Goal: Information Seeking & Learning: Learn about a topic

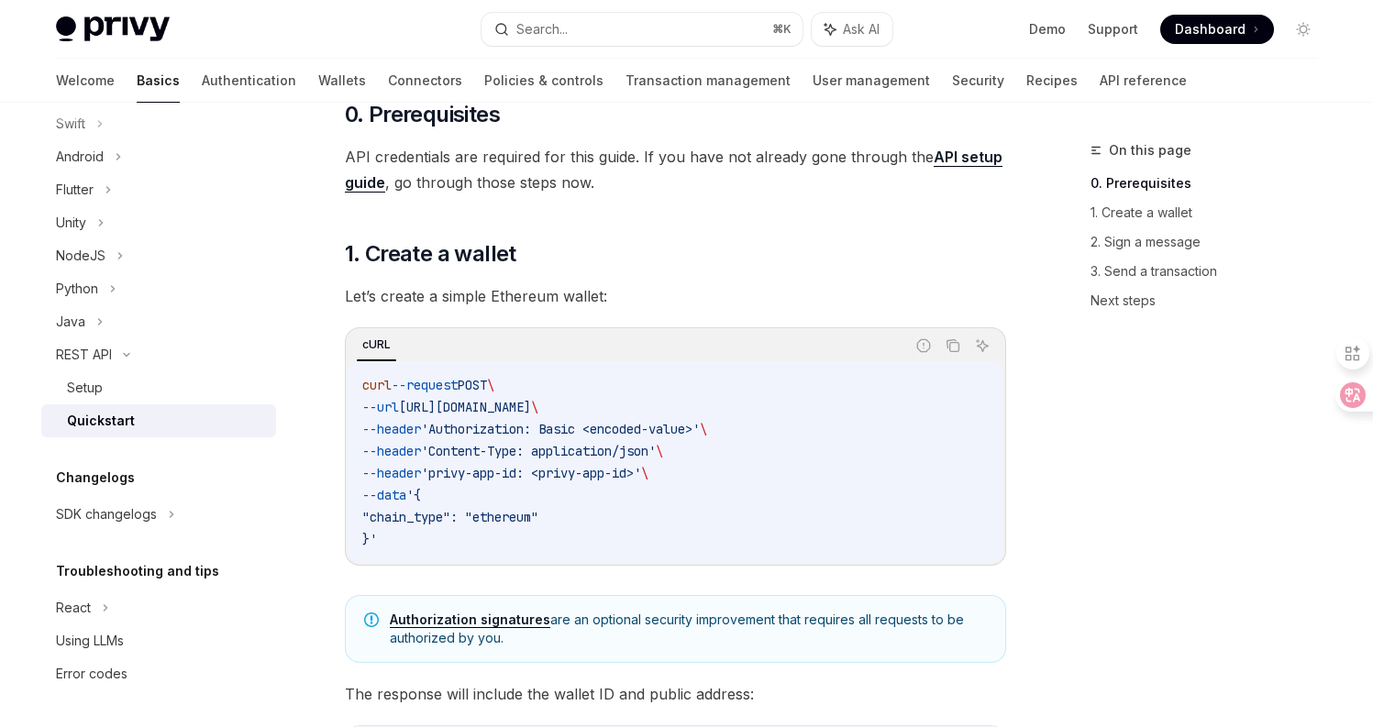
scroll to position [220, 0]
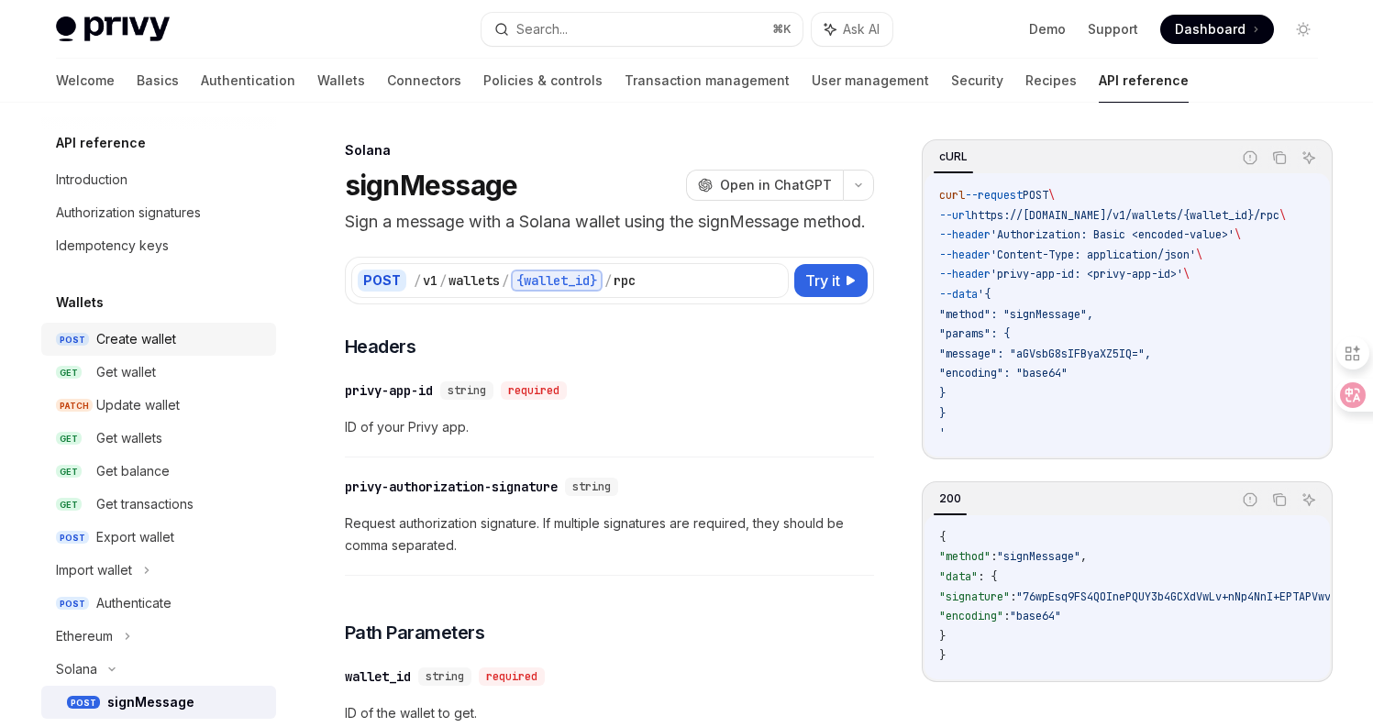
click at [149, 338] on div "Create wallet" at bounding box center [136, 339] width 80 height 22
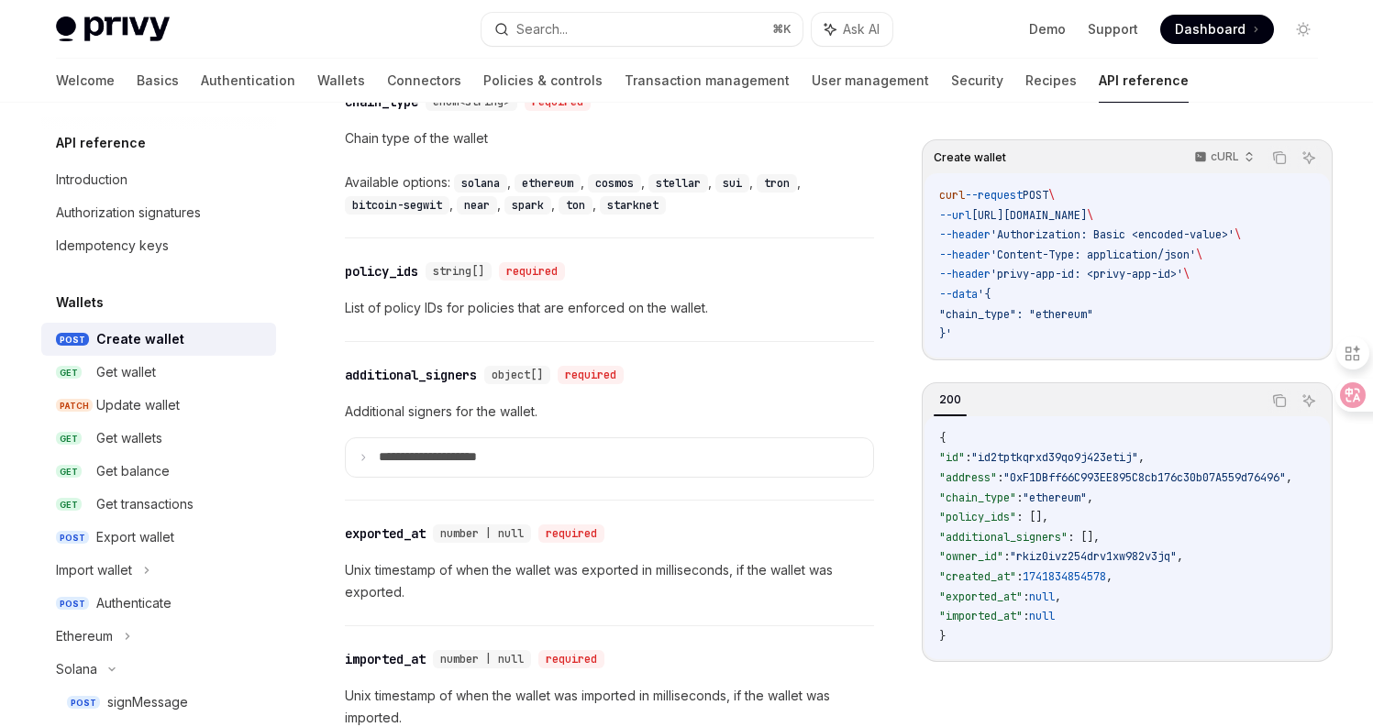
scroll to position [2202, 0]
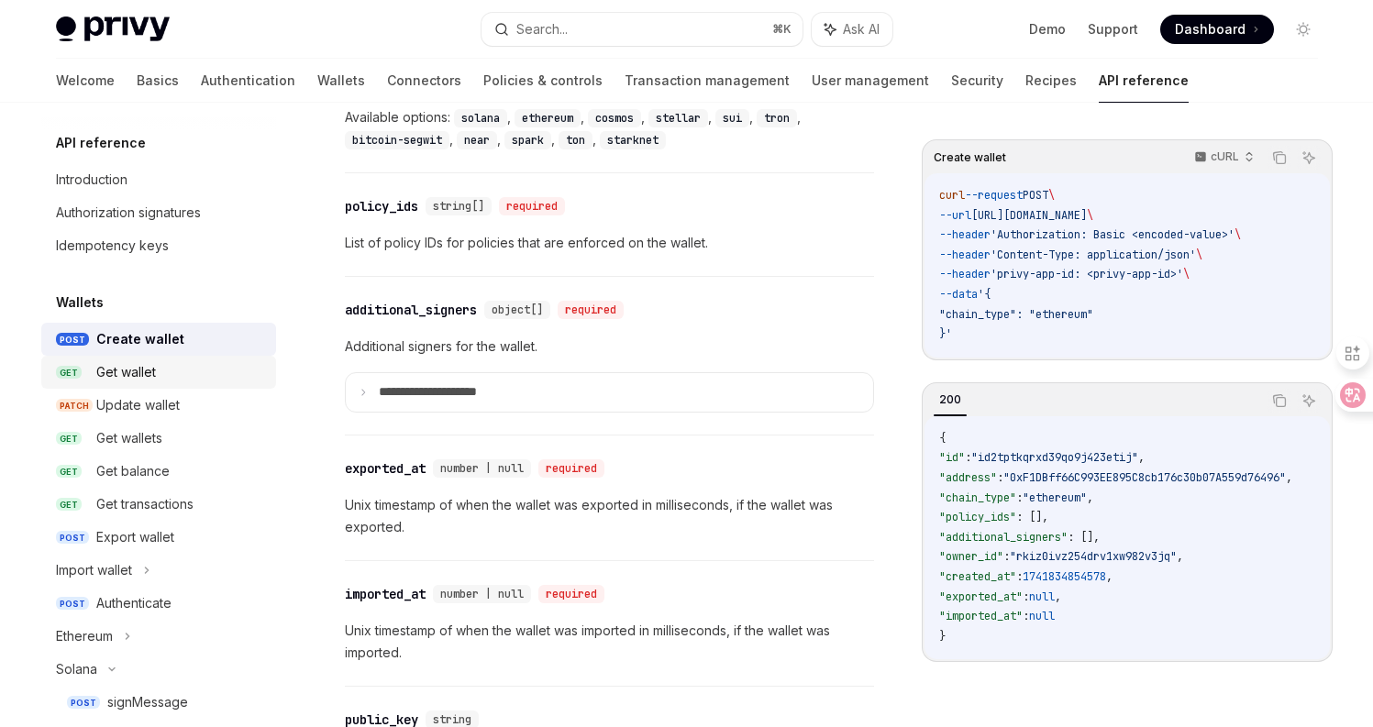
click at [156, 382] on div "Get wallet" at bounding box center [180, 372] width 169 height 22
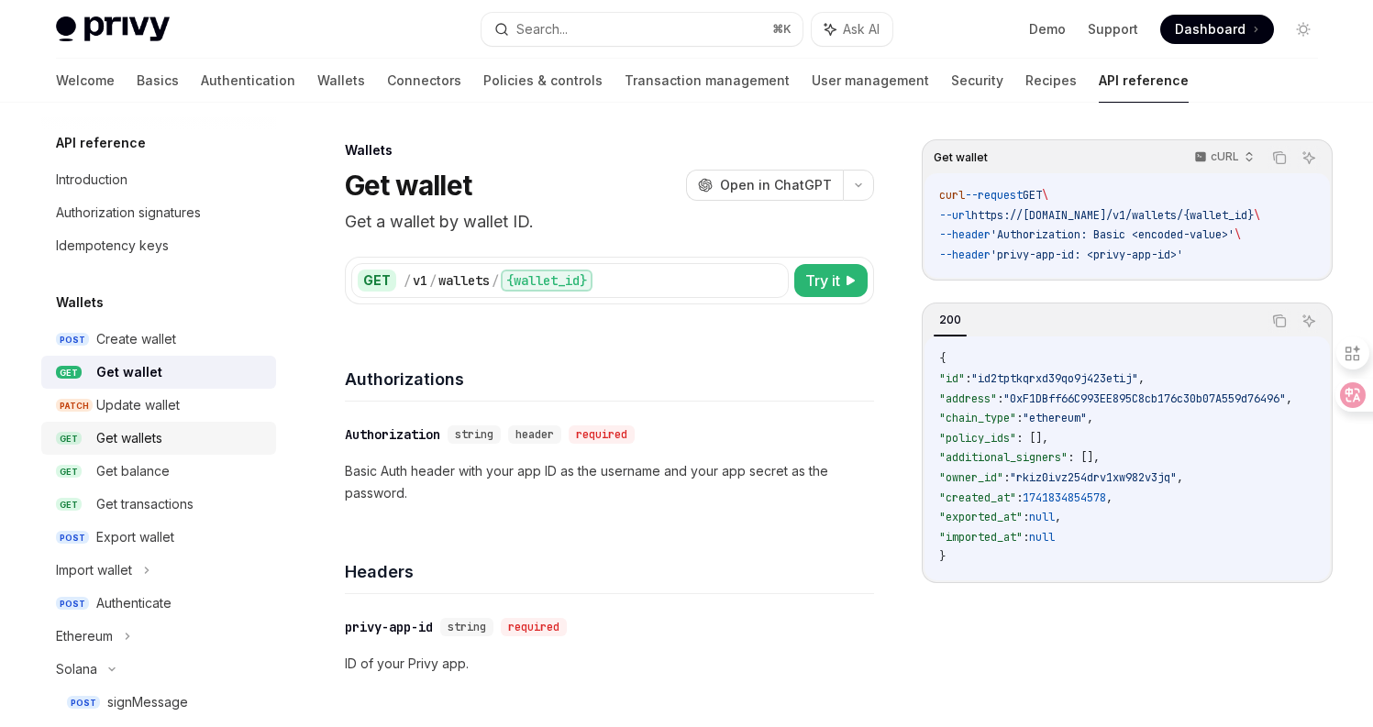
click at [161, 442] on div "Get wallets" at bounding box center [129, 438] width 66 height 22
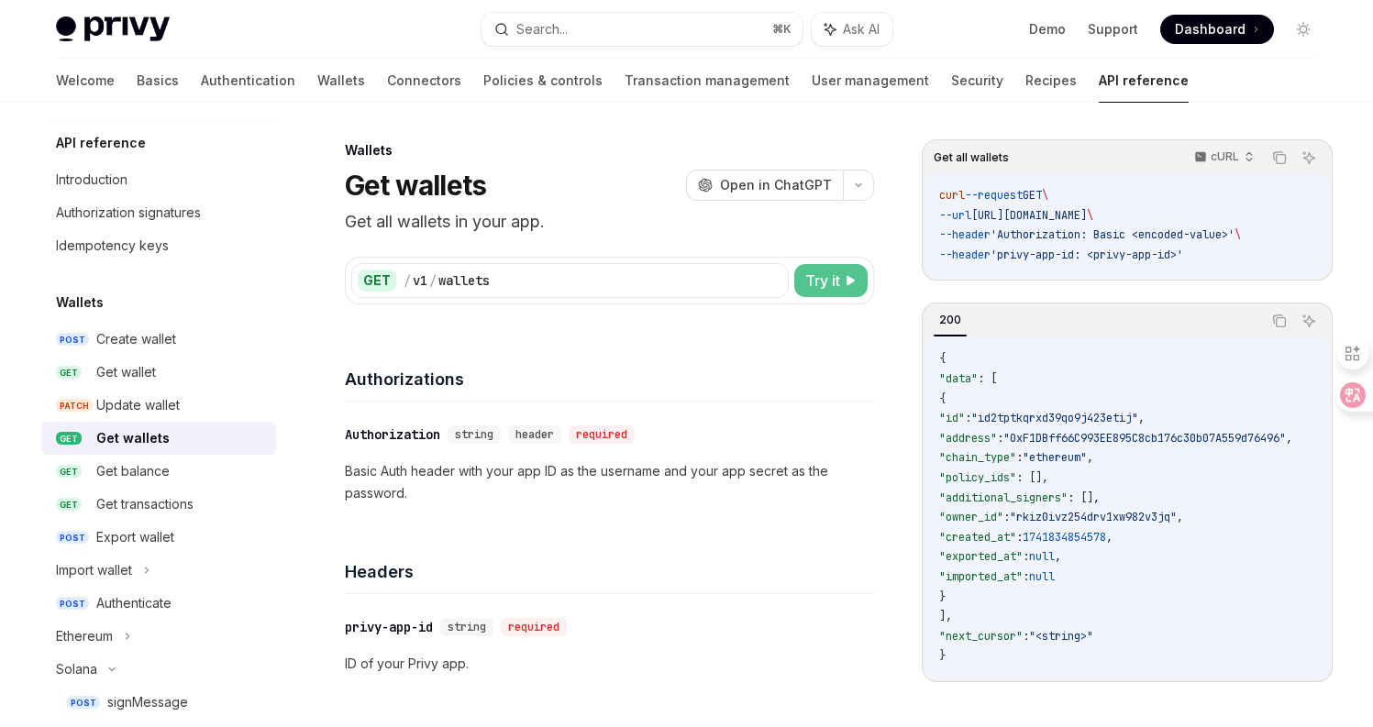
click at [805, 286] on span "Try it" at bounding box center [822, 281] width 35 height 22
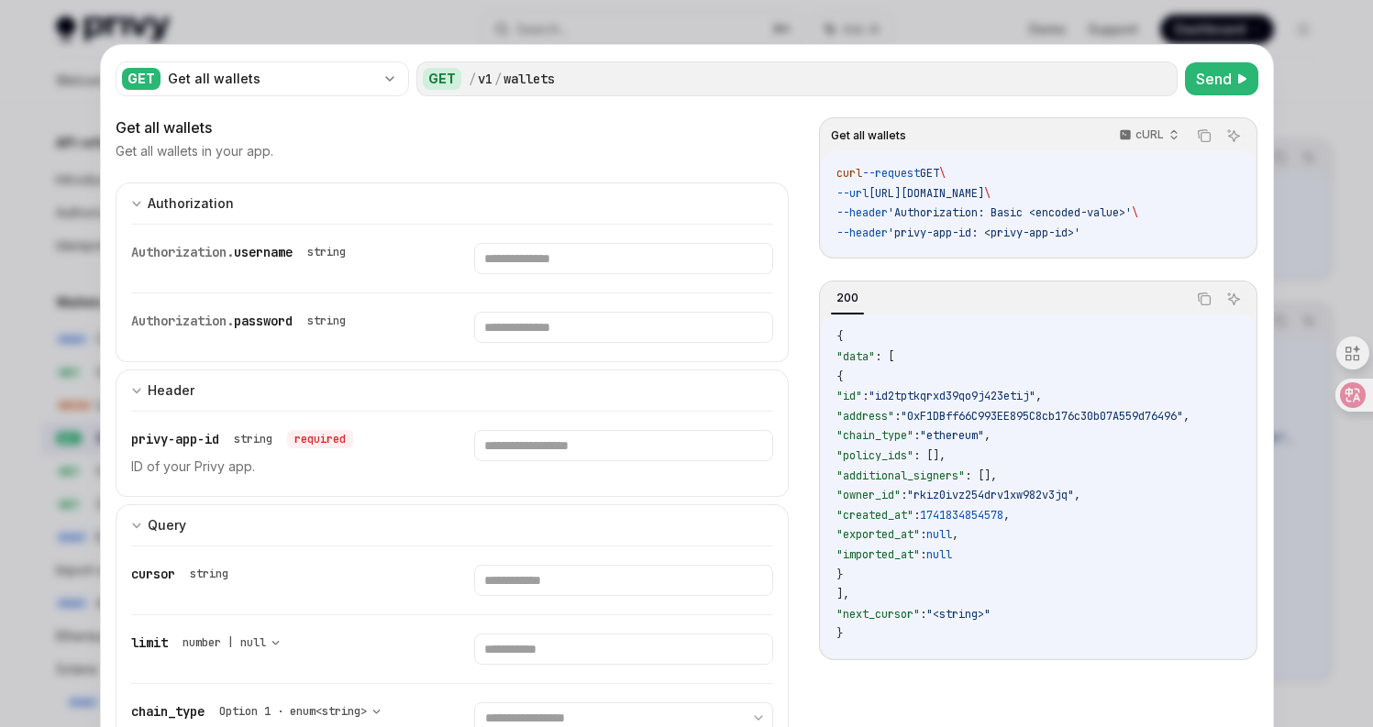
click at [1303, 99] on div at bounding box center [686, 363] width 1373 height 727
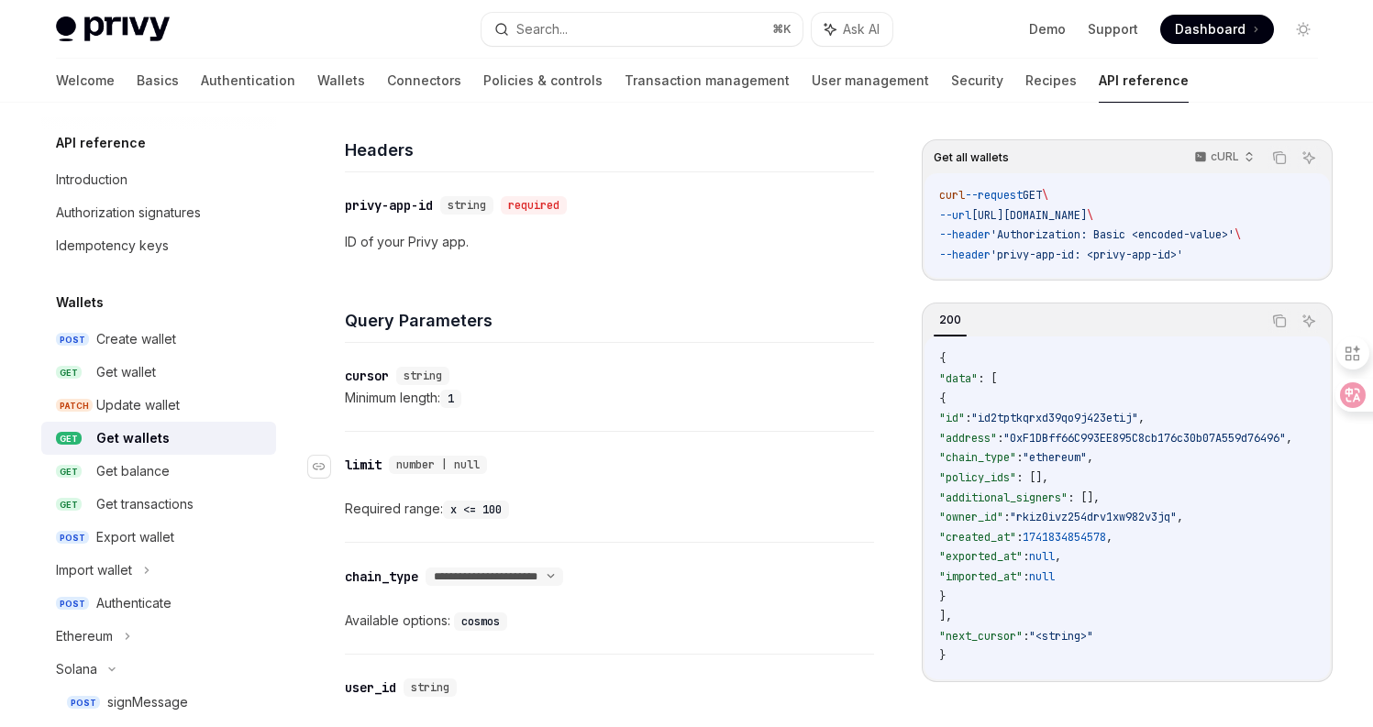
scroll to position [440, 0]
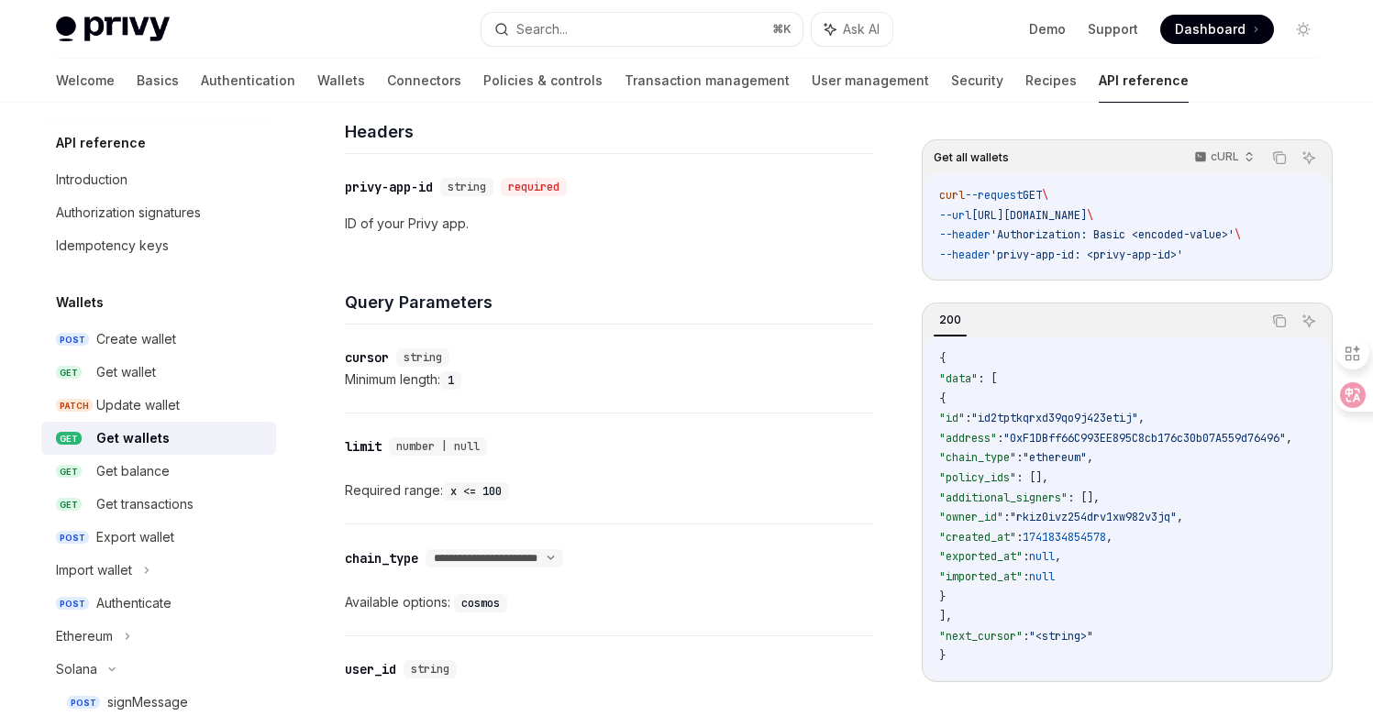
click at [1142, 522] on span ""rkiz0ivz254drv1xw982v3jq"" at bounding box center [1093, 517] width 167 height 15
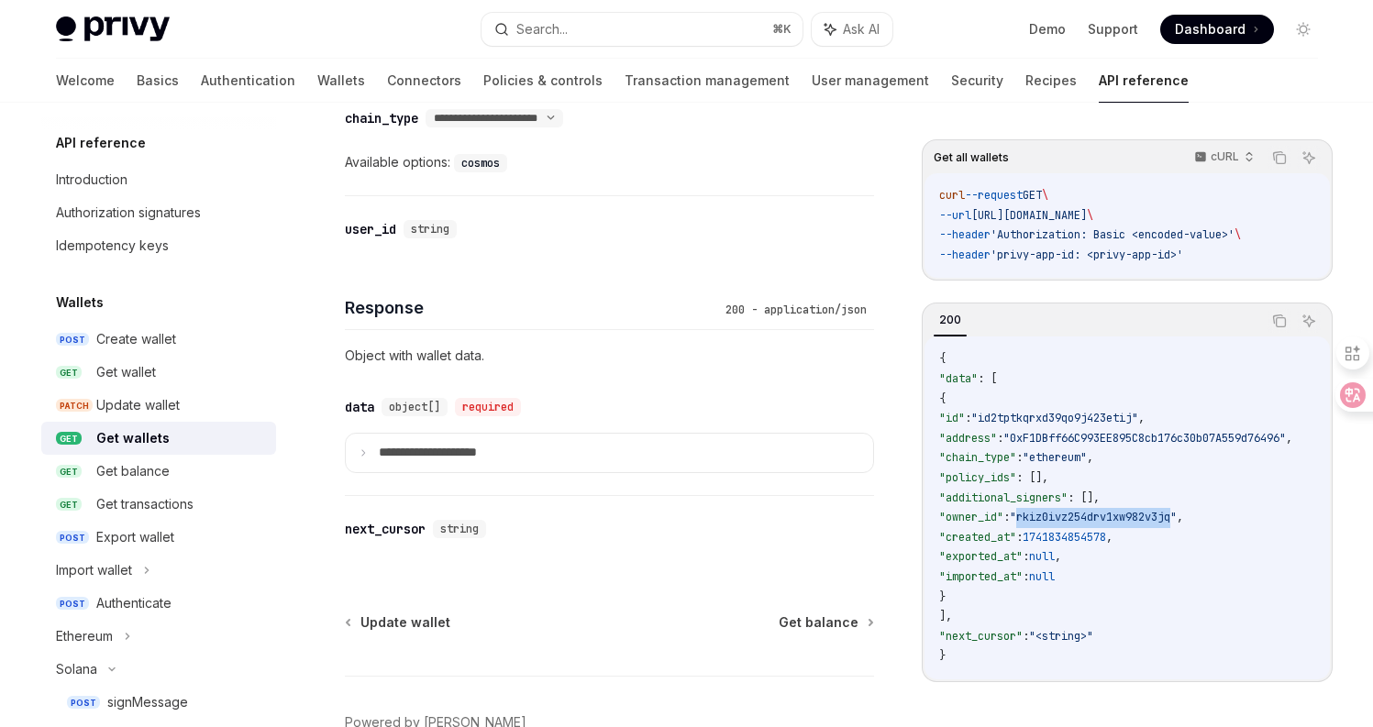
scroll to position [986, 0]
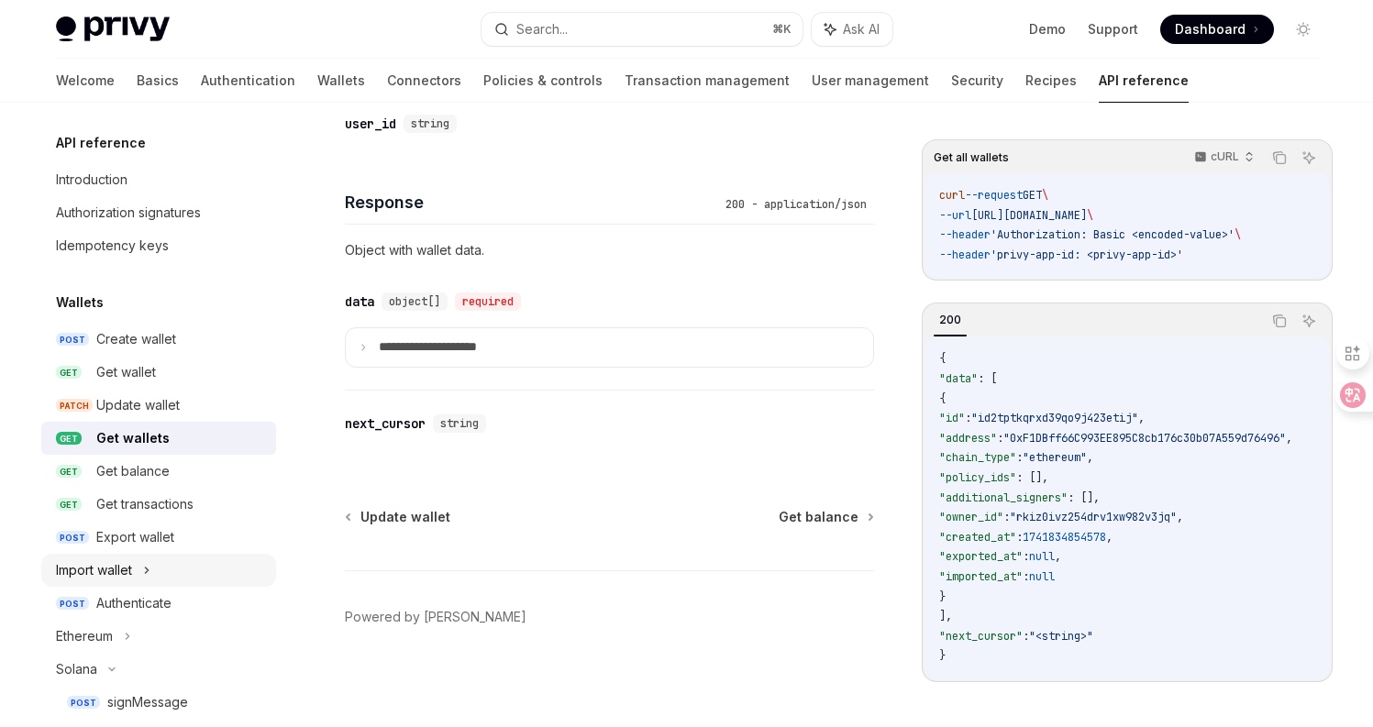
click at [150, 571] on icon at bounding box center [146, 571] width 7 height 22
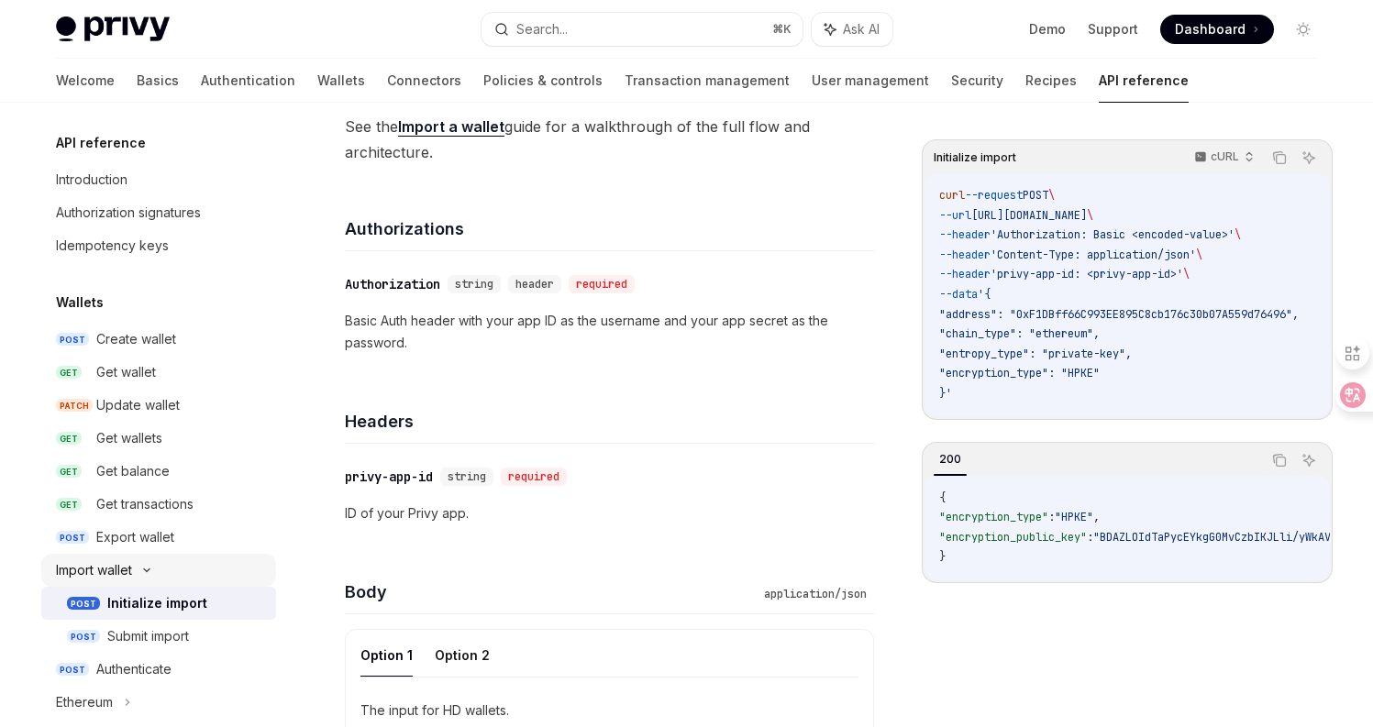
scroll to position [110, 0]
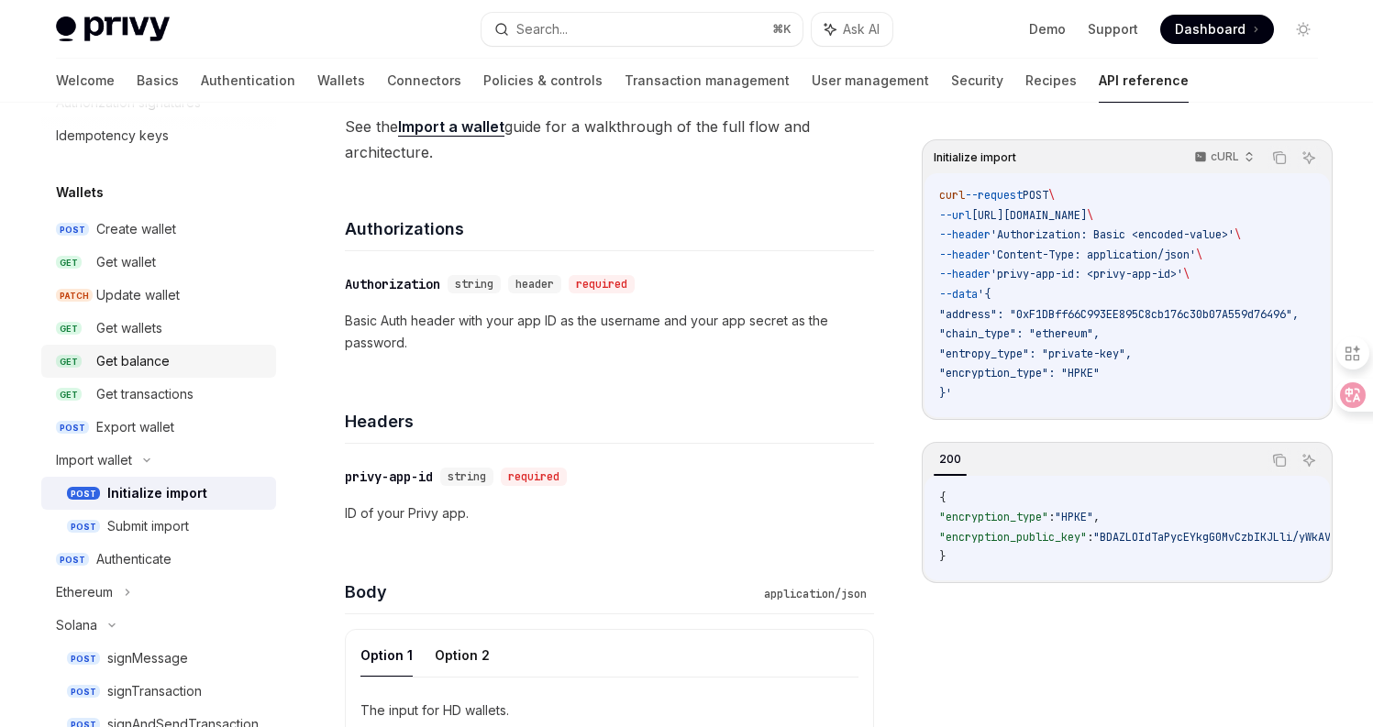
click at [176, 373] on link "GET Get balance" at bounding box center [158, 361] width 235 height 33
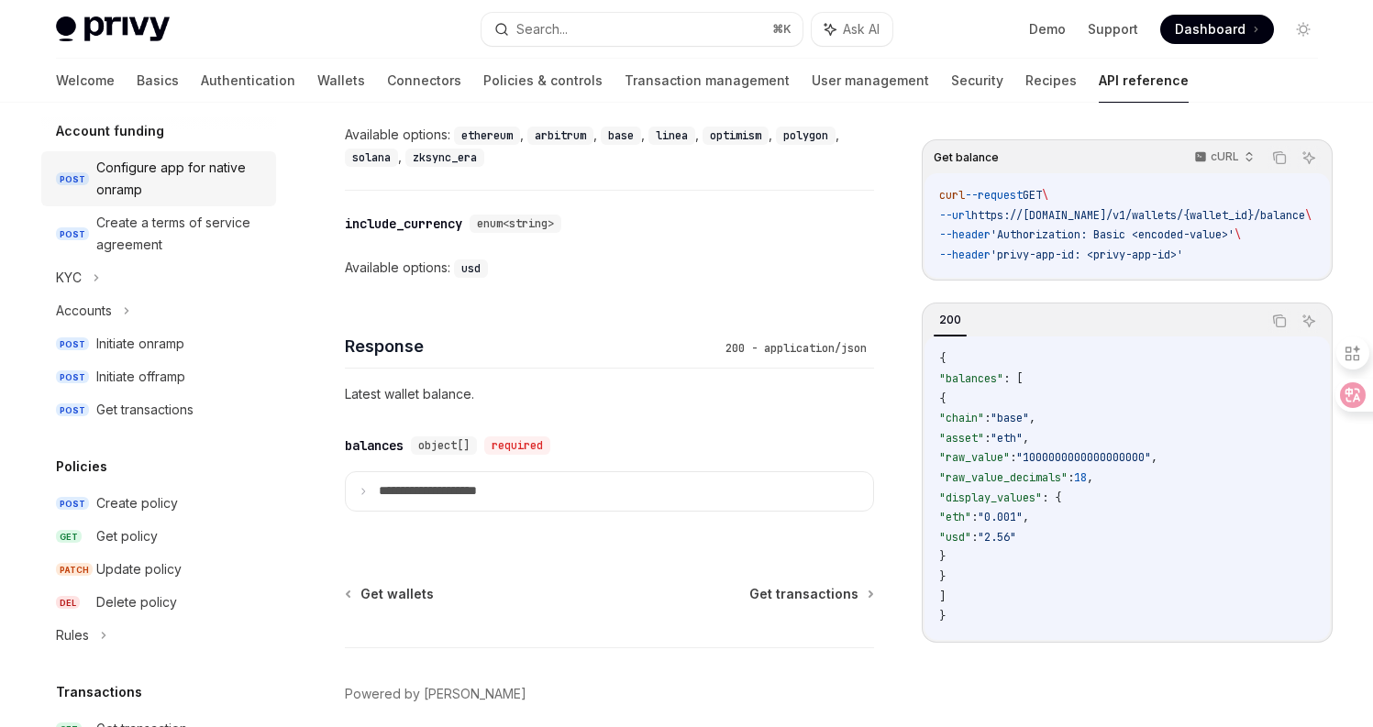
scroll to position [848, 0]
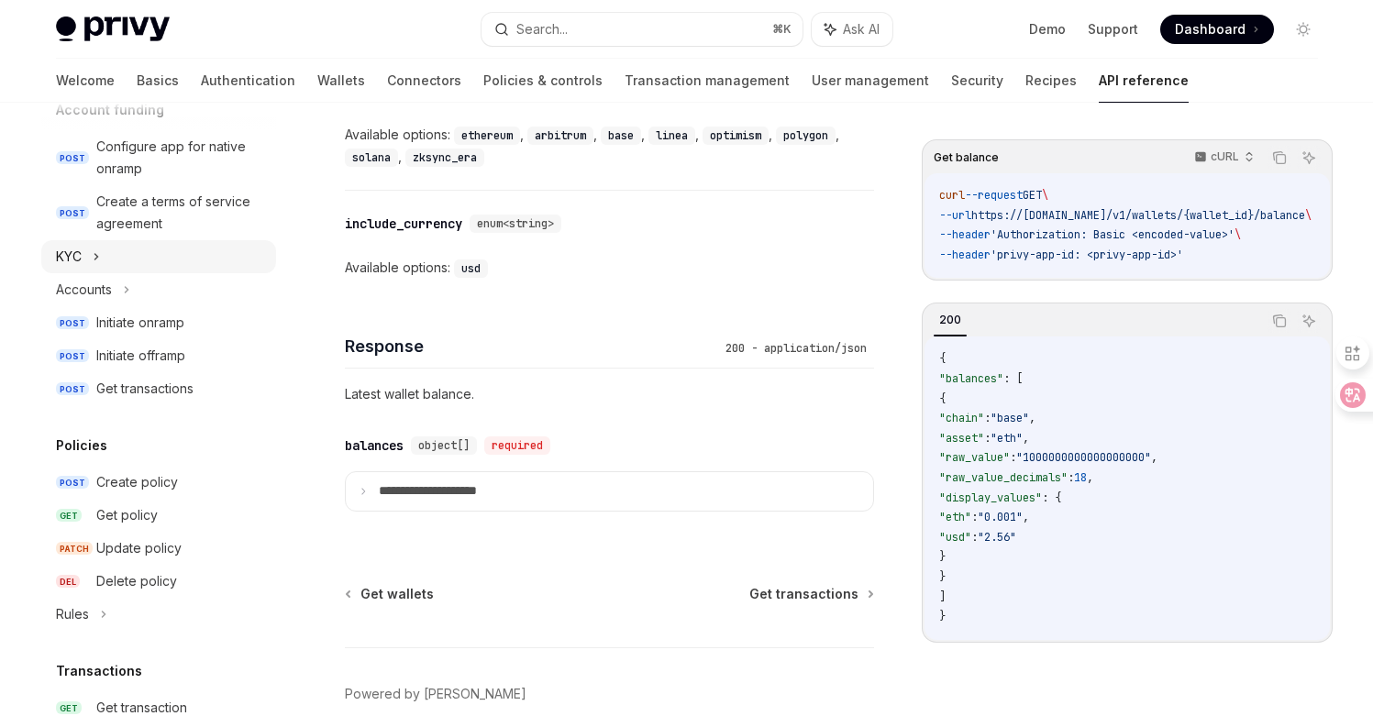
click at [92, 254] on div "KYC" at bounding box center [158, 256] width 235 height 33
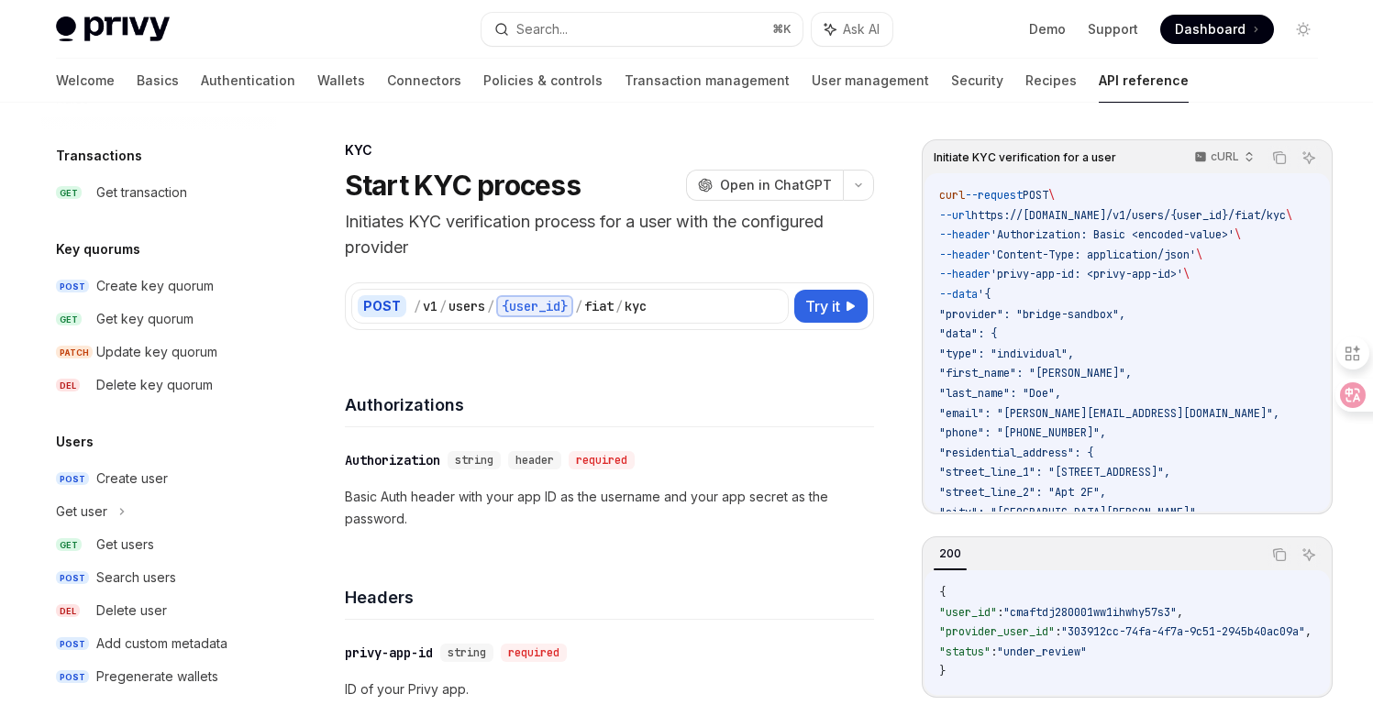
scroll to position [1465, 0]
click at [143, 546] on div "Get users" at bounding box center [125, 542] width 58 height 22
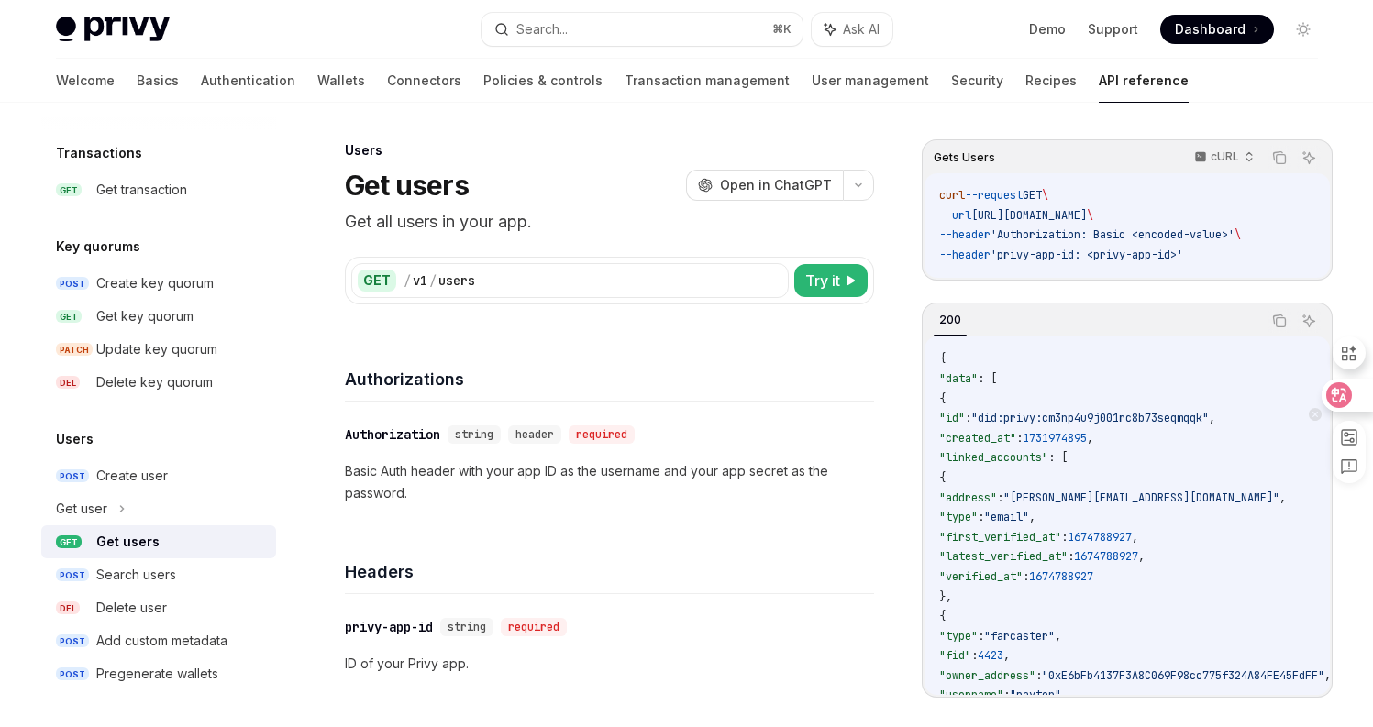
click at [1312, 415] on icon at bounding box center [1315, 414] width 13 height 13
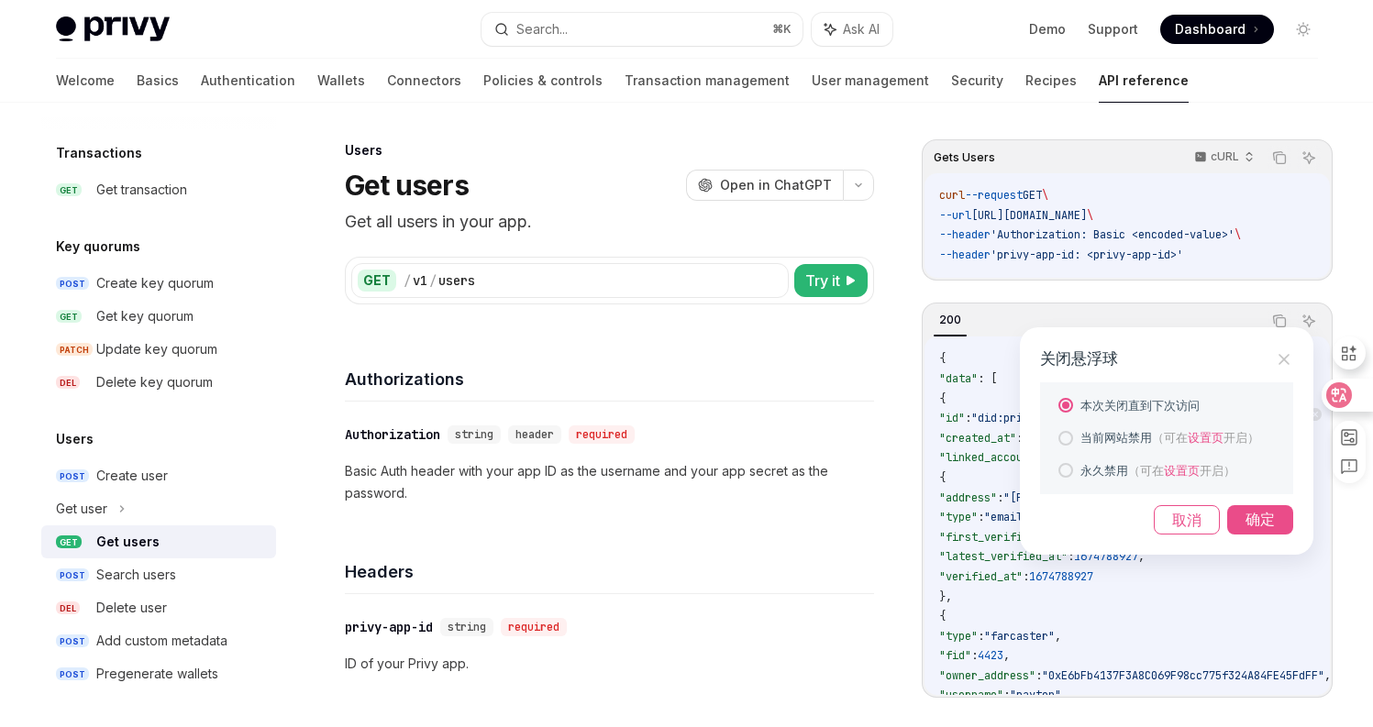
click at [1248, 515] on div "确定" at bounding box center [1260, 519] width 66 height 29
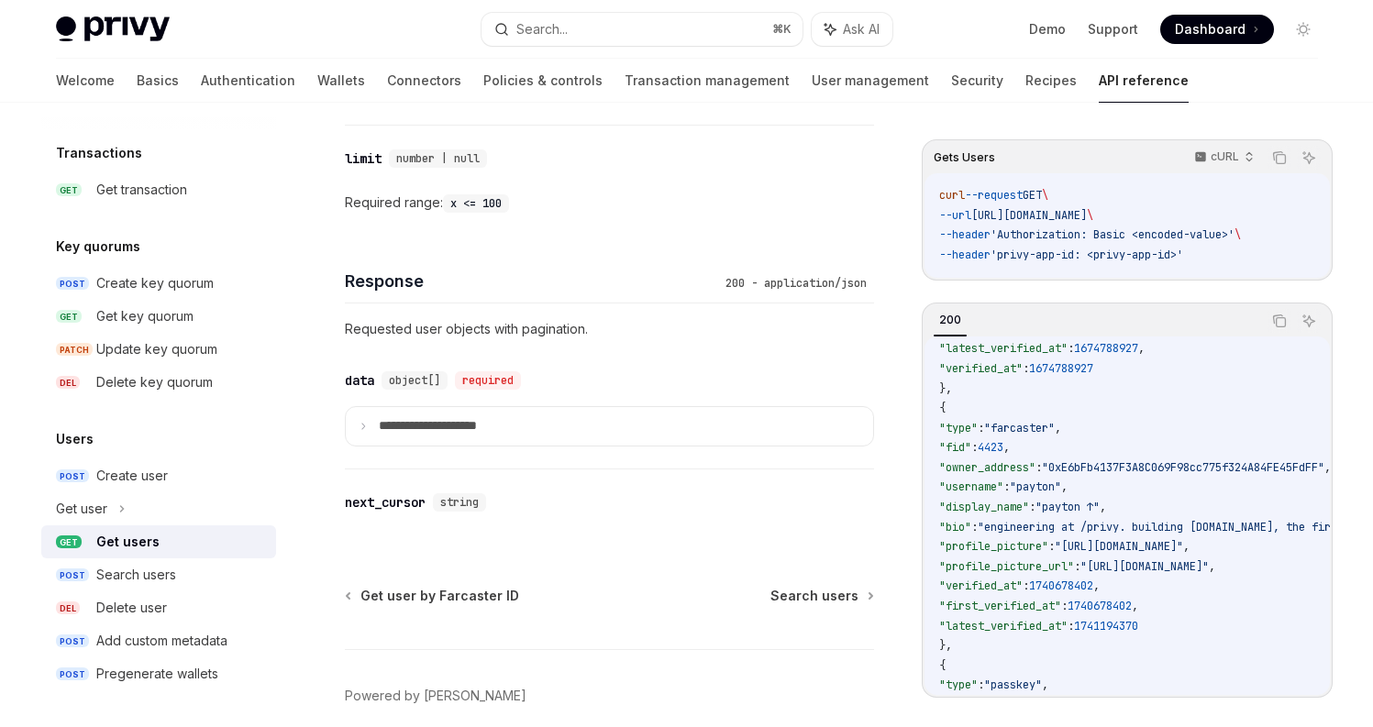
scroll to position [730, 0]
click at [364, 422] on icon at bounding box center [363, 424] width 9 height 9
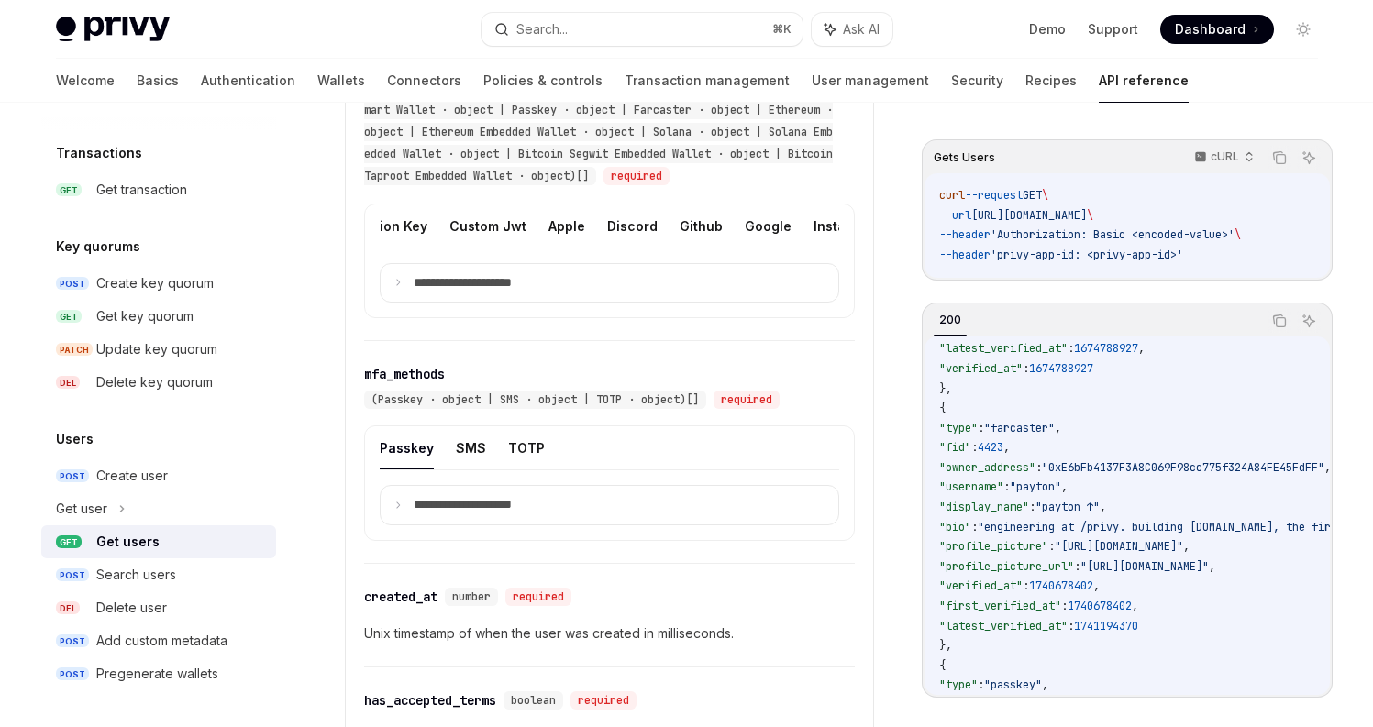
scroll to position [0, 0]
click at [399, 288] on summary "**********" at bounding box center [610, 283] width 458 height 39
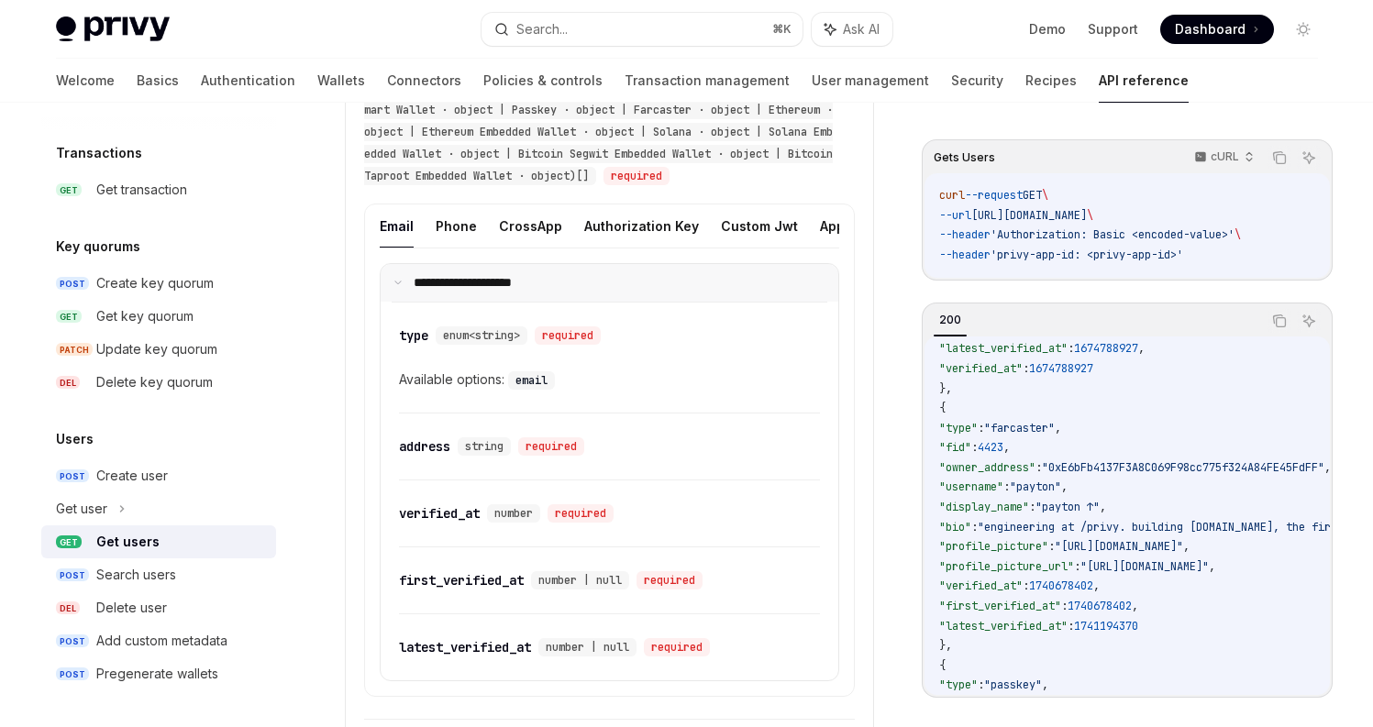
scroll to position [1171, 0]
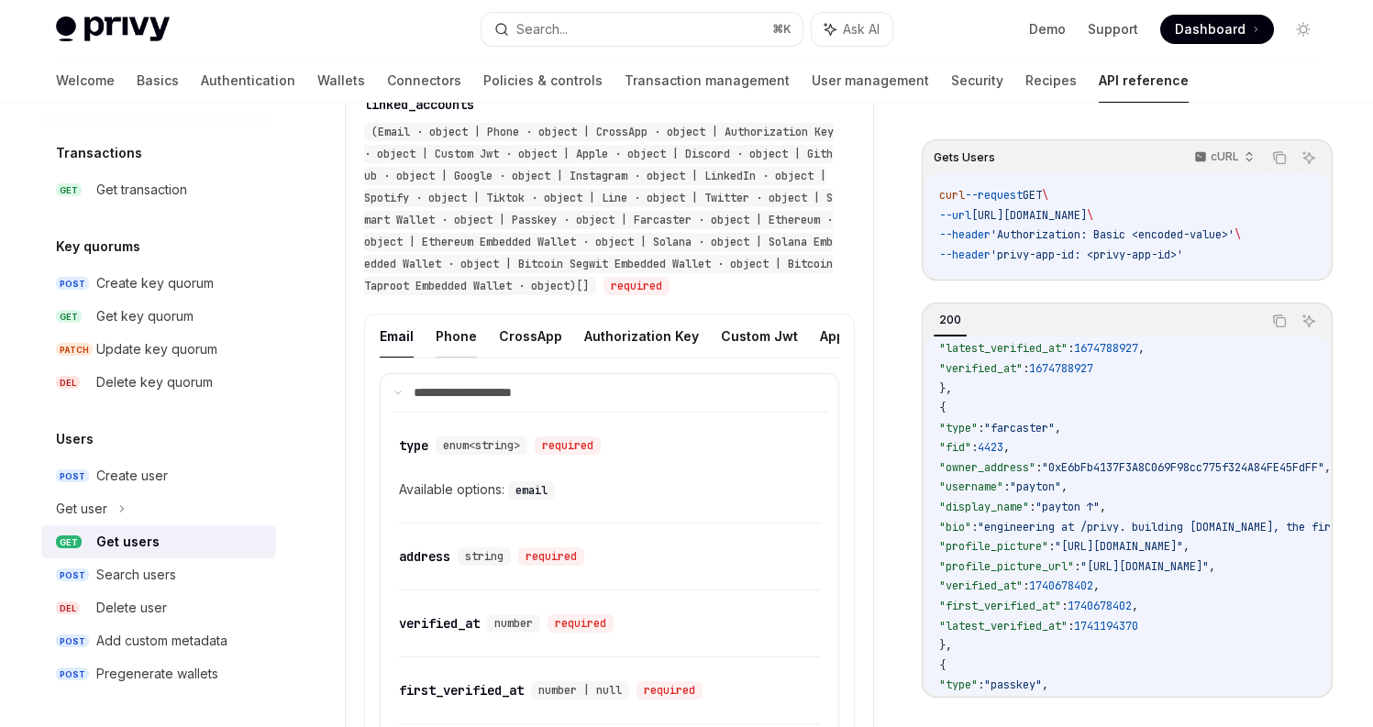
click at [451, 340] on button "Phone" at bounding box center [456, 336] width 41 height 43
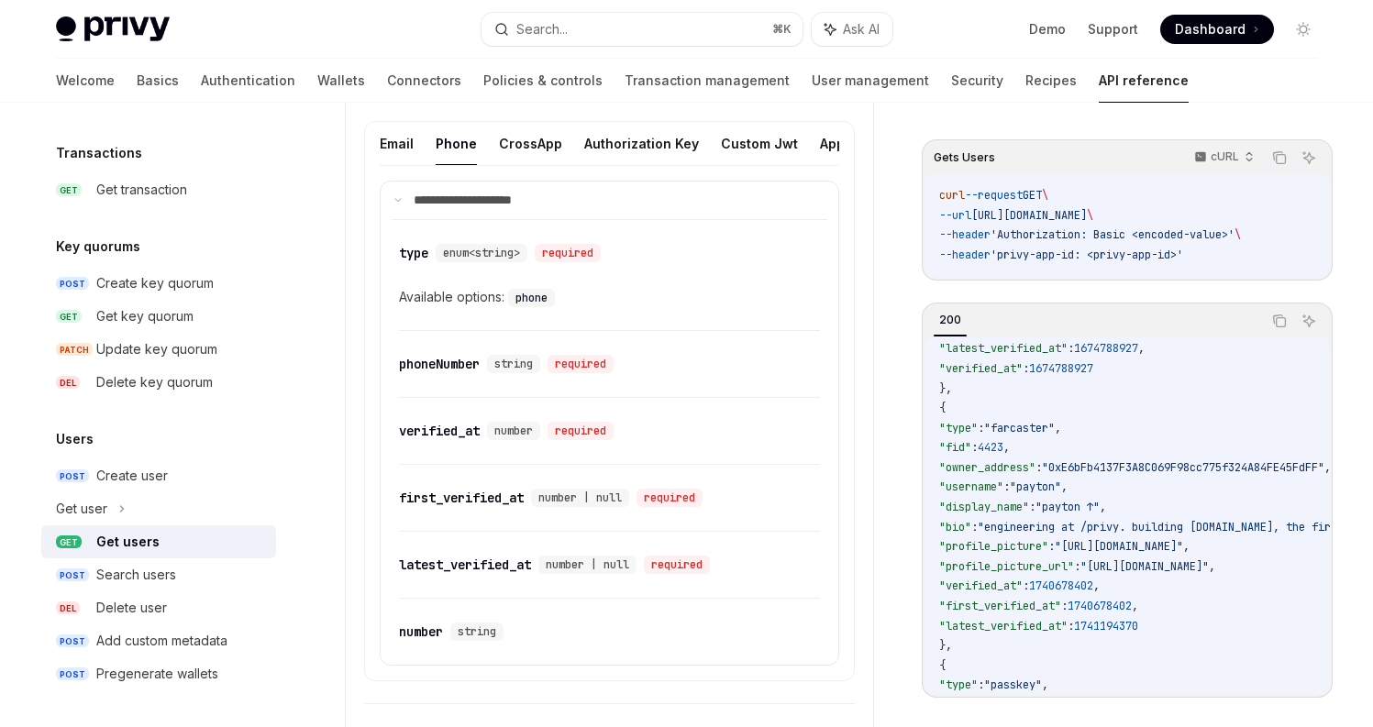
scroll to position [1253, 0]
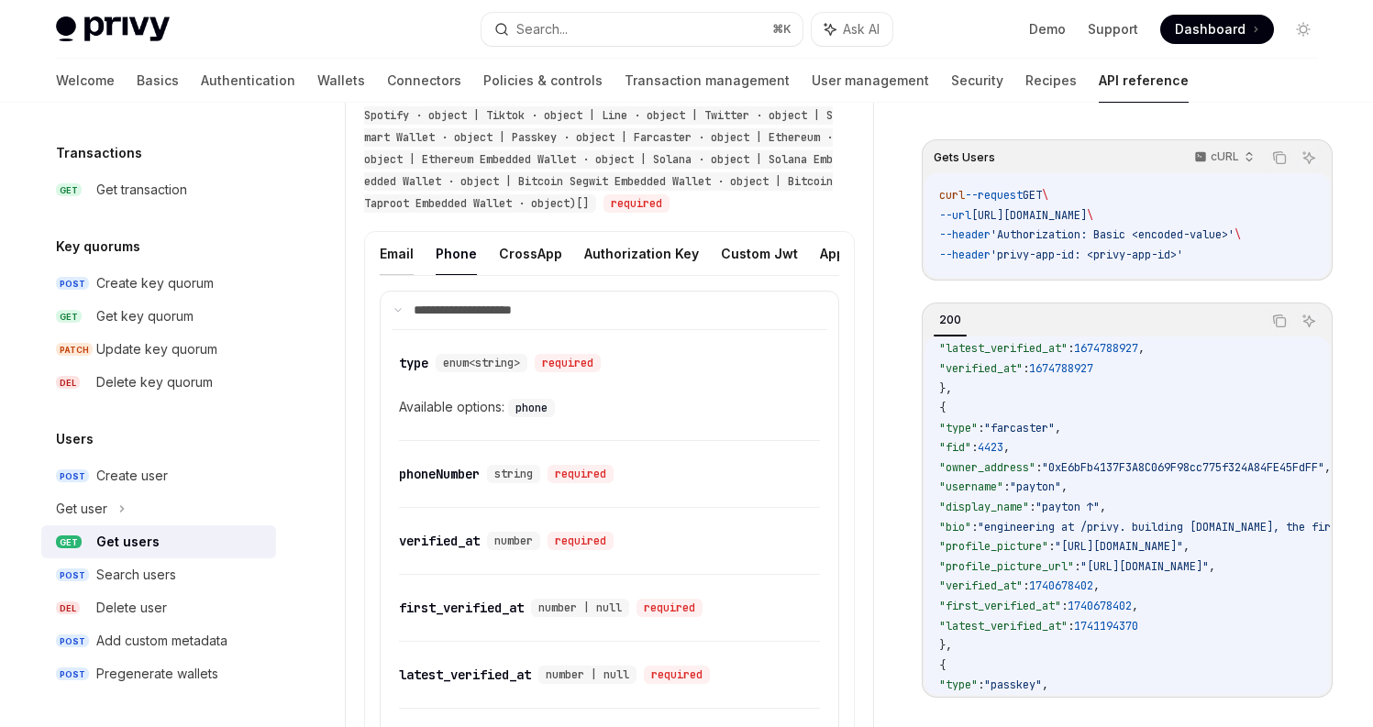
click at [403, 261] on button "Email" at bounding box center [397, 253] width 34 height 43
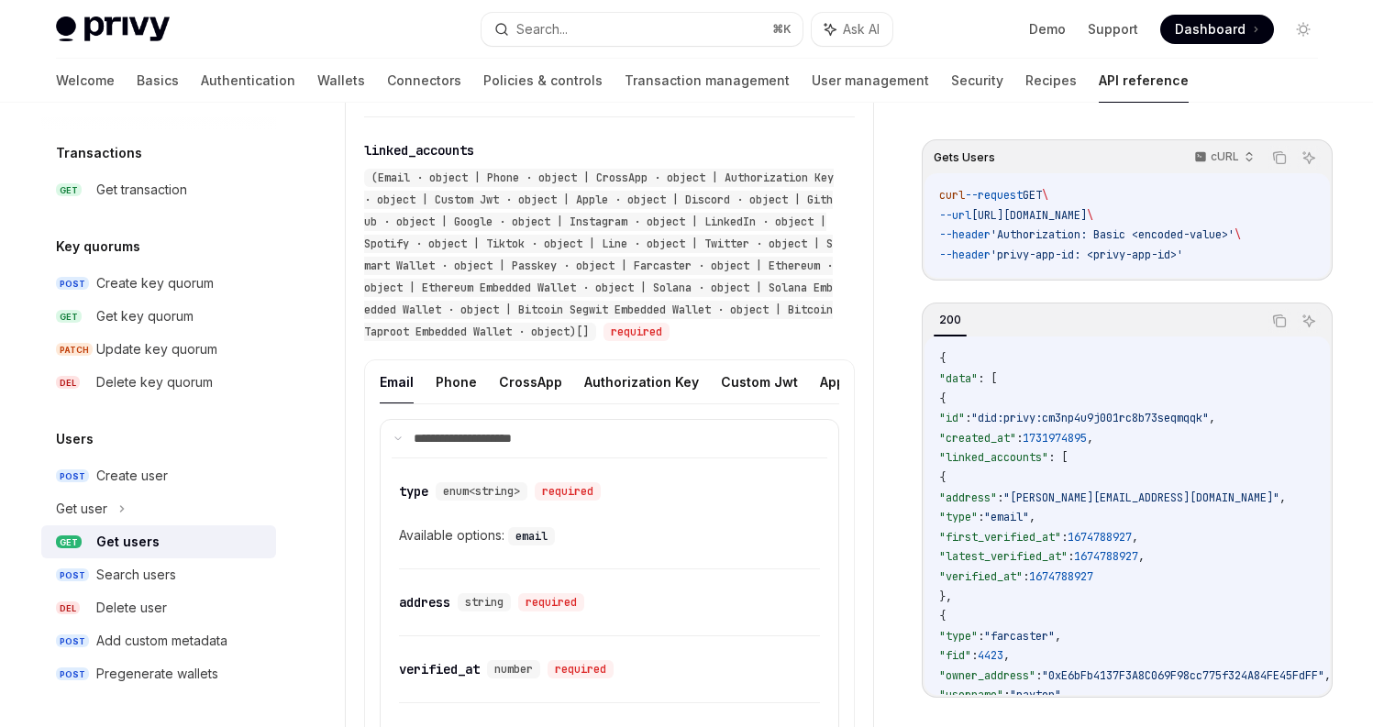
scroll to position [1143, 0]
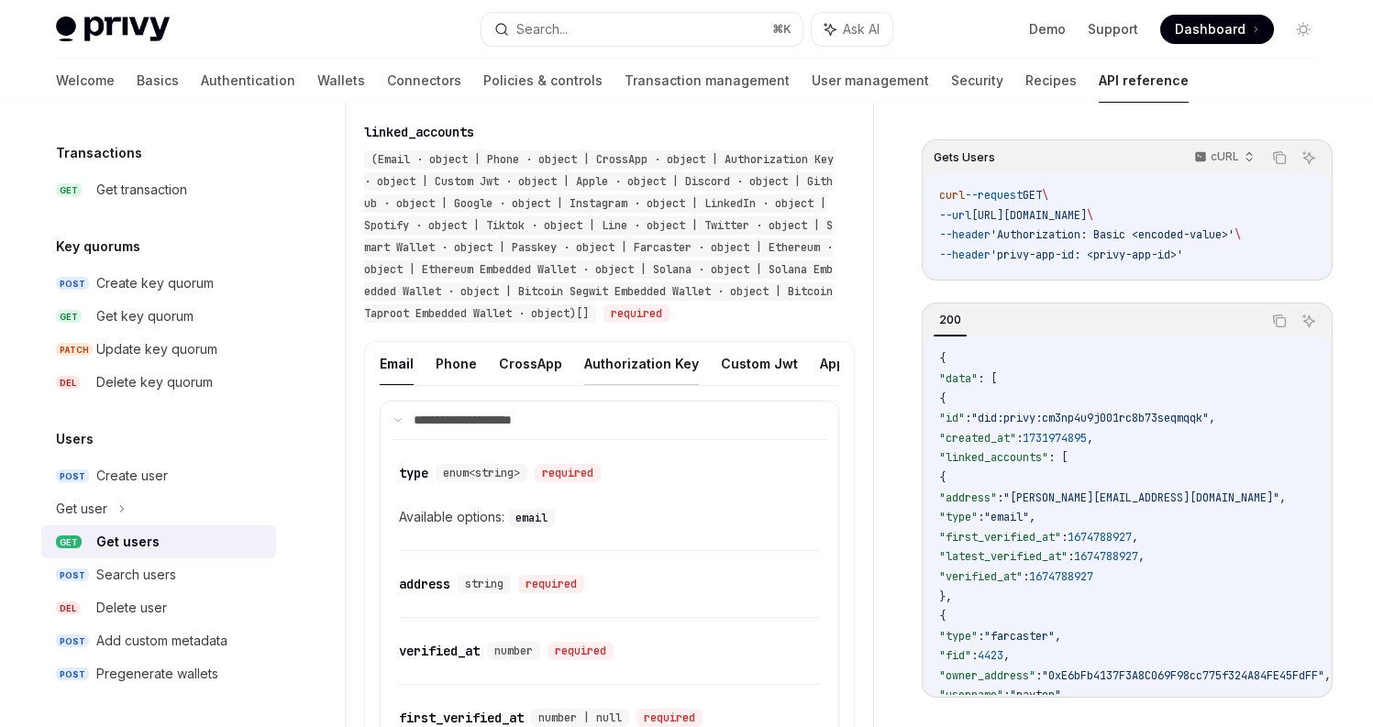
click at [639, 366] on button "Authorization Key" at bounding box center [641, 363] width 115 height 43
type textarea "*"
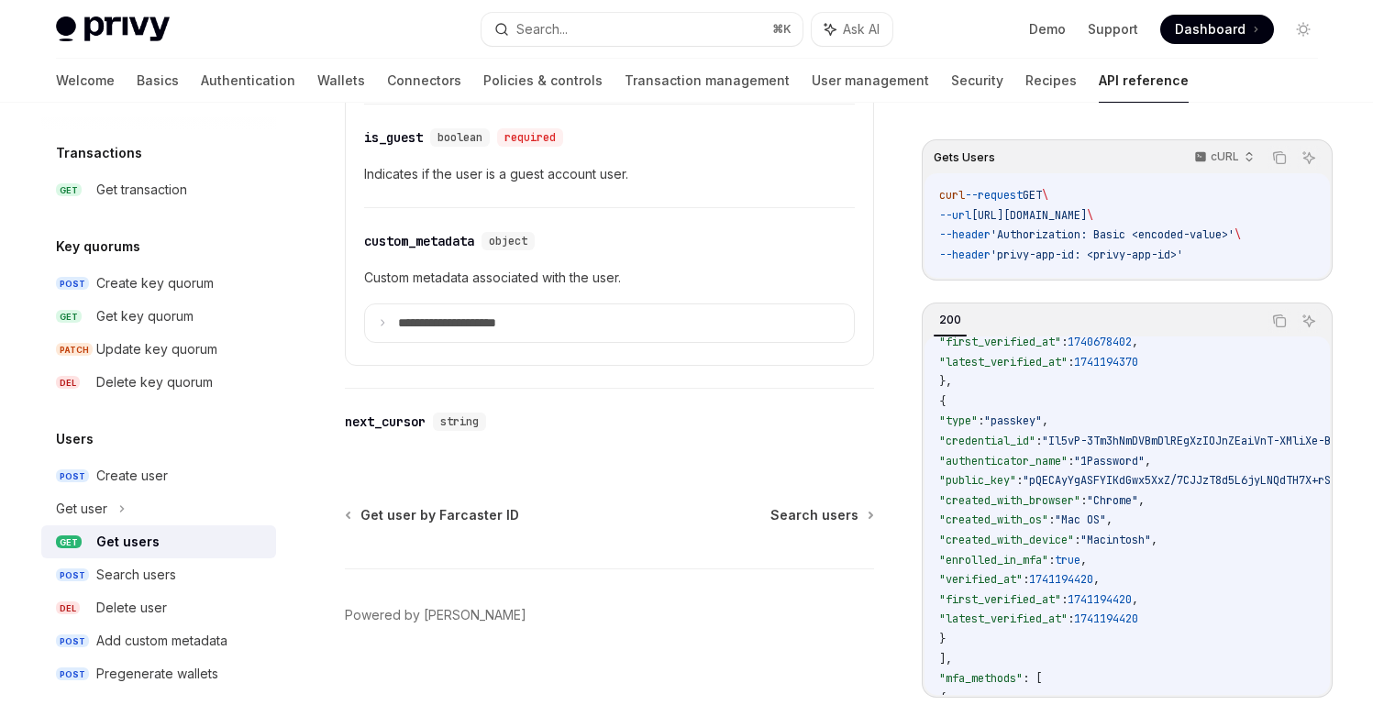
scroll to position [472, 0]
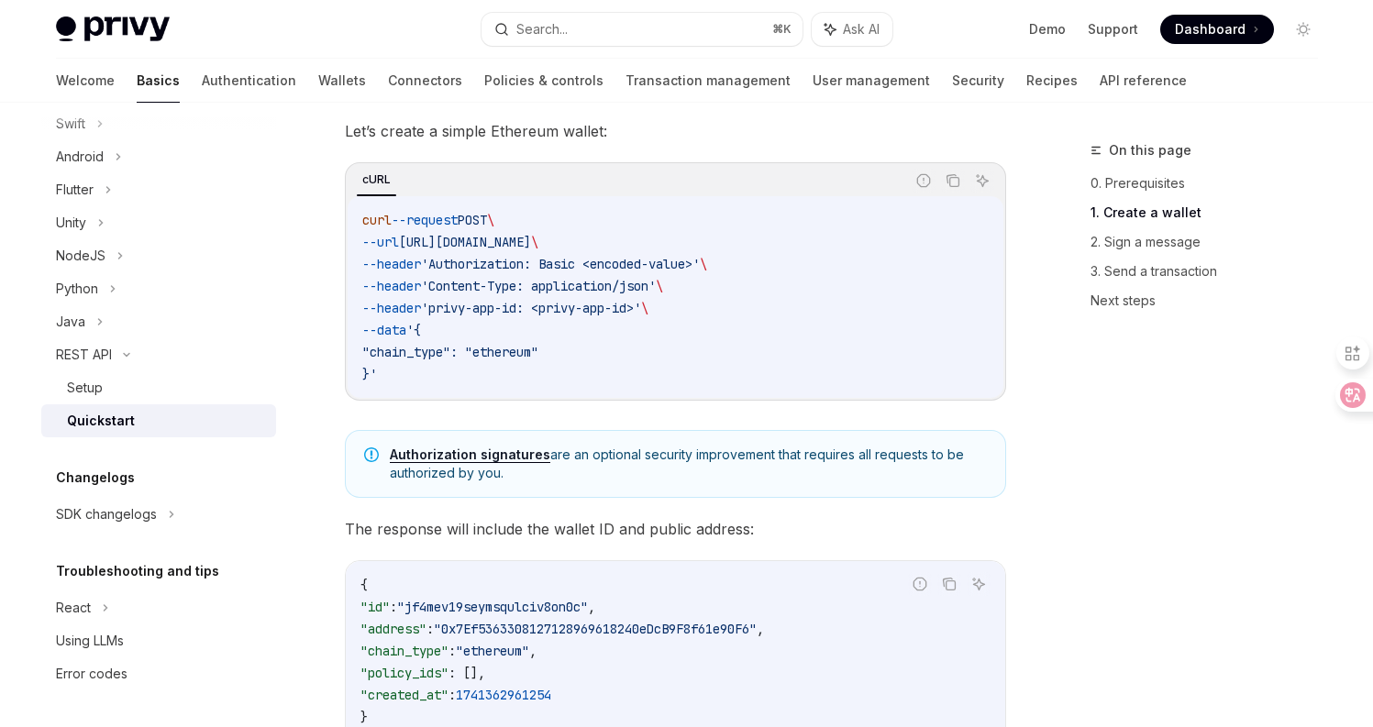
scroll to position [330, 0]
